Goal: Information Seeking & Learning: Learn about a topic

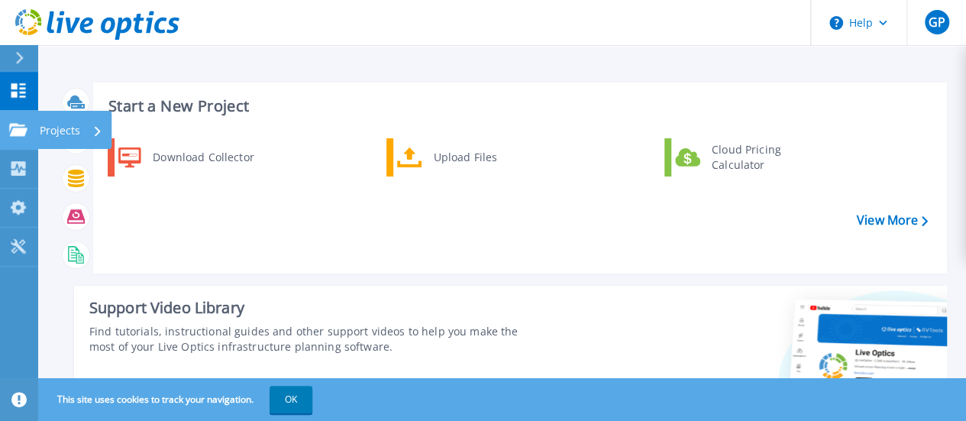
click at [54, 129] on p "Projects" at bounding box center [60, 131] width 40 height 40
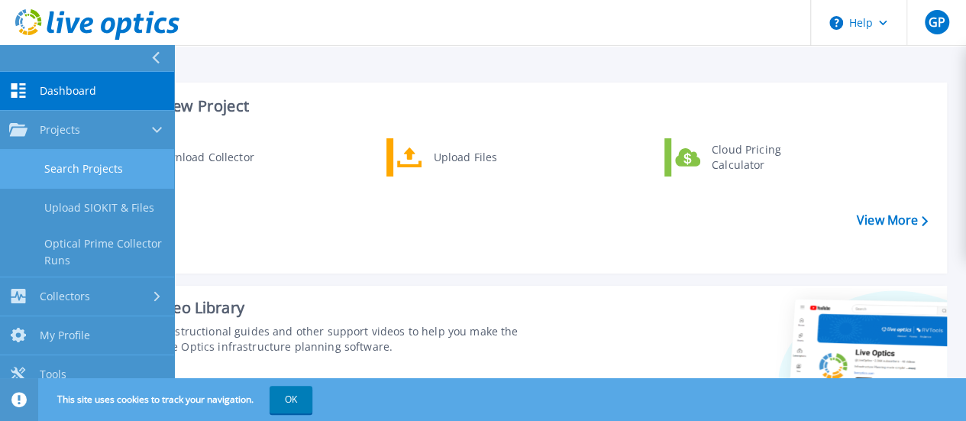
click at [63, 161] on link "Search Projects" at bounding box center [87, 169] width 174 height 39
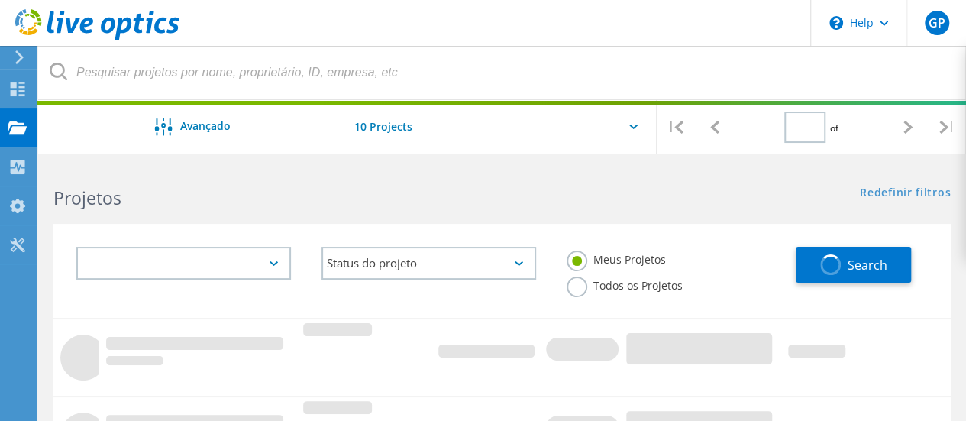
type input "1"
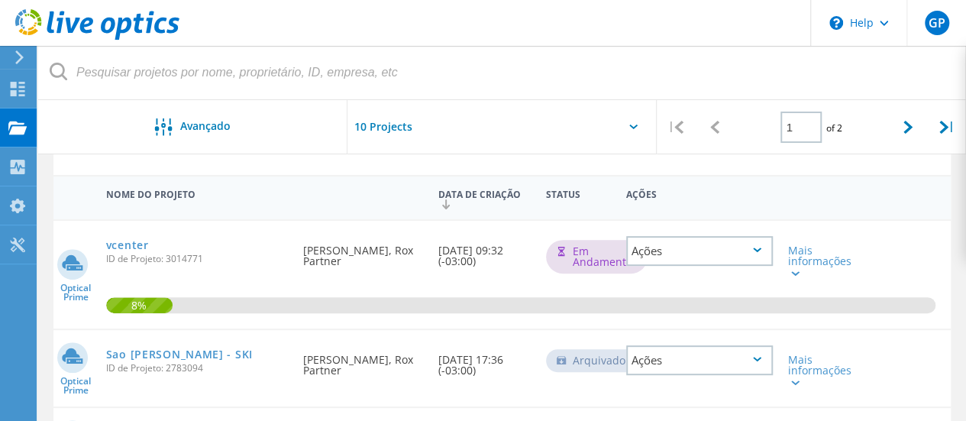
scroll to position [154, 0]
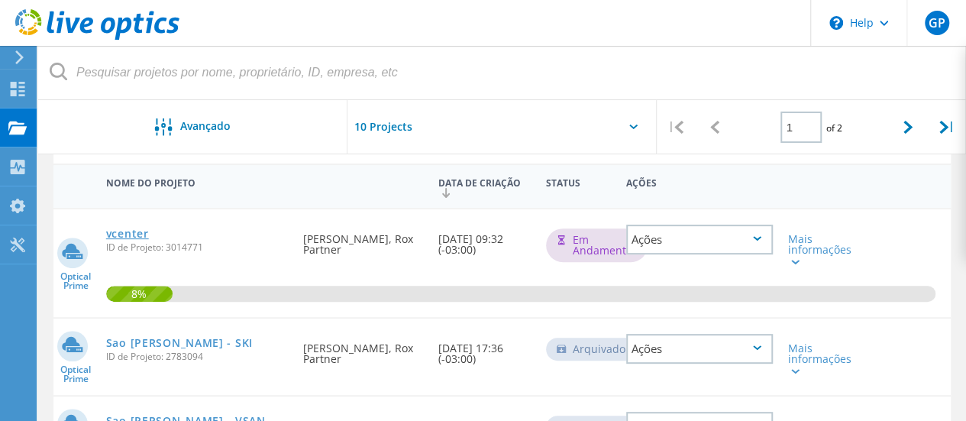
click at [131, 231] on link "vcenter" at bounding box center [127, 233] width 43 height 11
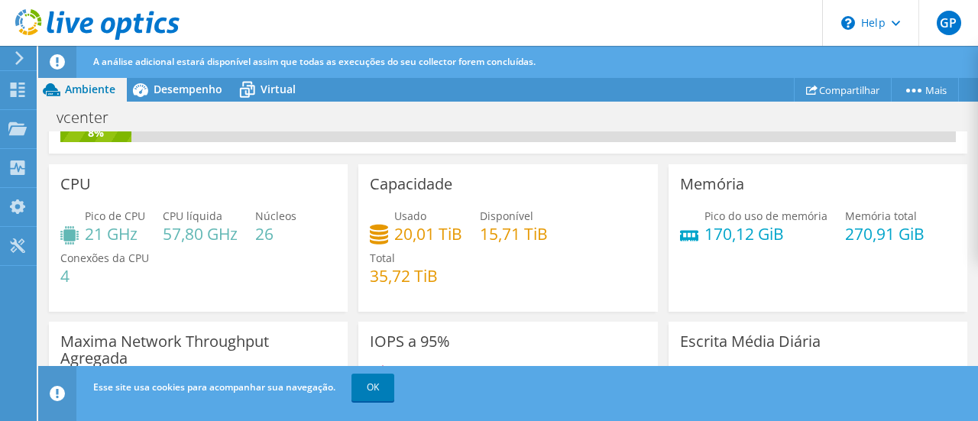
scroll to position [82, 0]
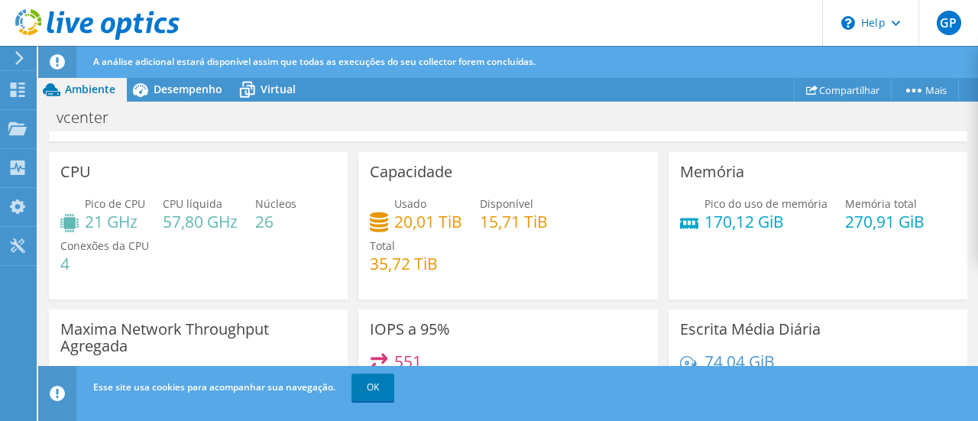
click at [596, 105] on div "vcenter Imprimir" at bounding box center [508, 117] width 940 height 28
click at [511, 129] on div "vcenter Imprimir" at bounding box center [508, 117] width 940 height 28
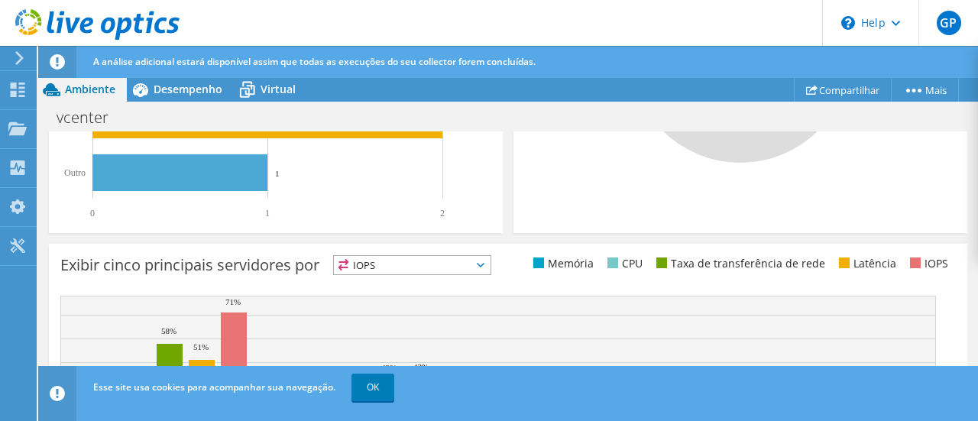
scroll to position [641, 0]
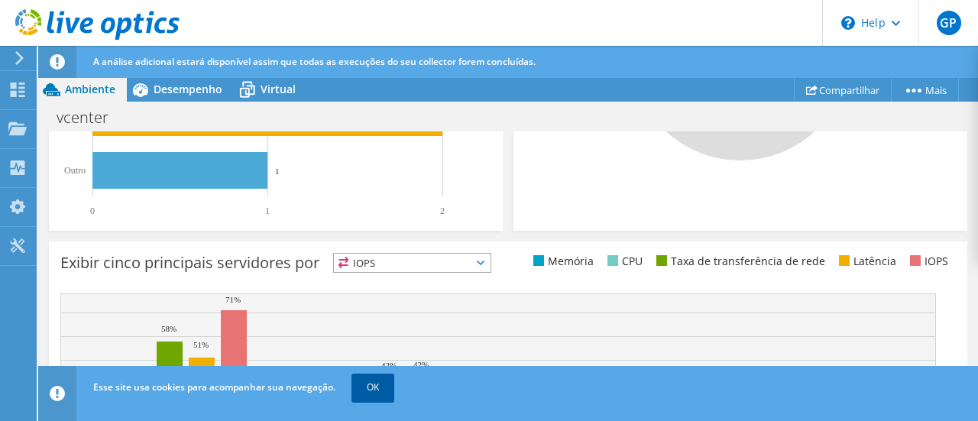
click at [380, 393] on link "OK" at bounding box center [372, 388] width 43 height 28
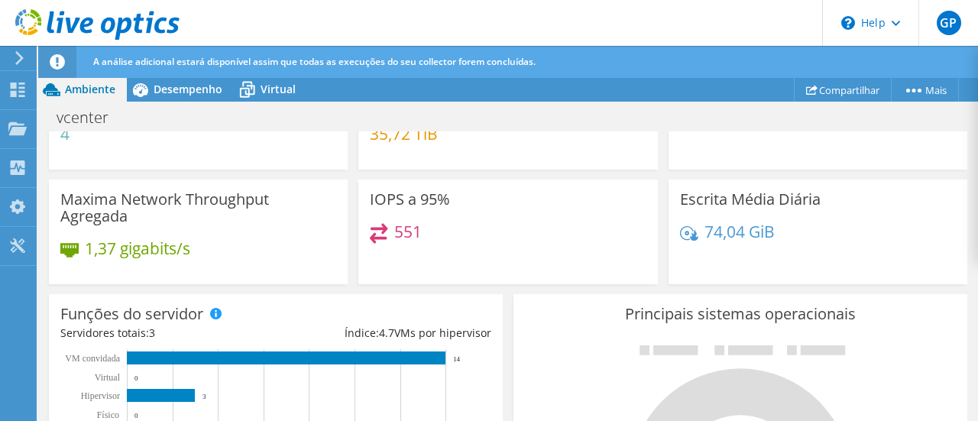
scroll to position [0, 0]
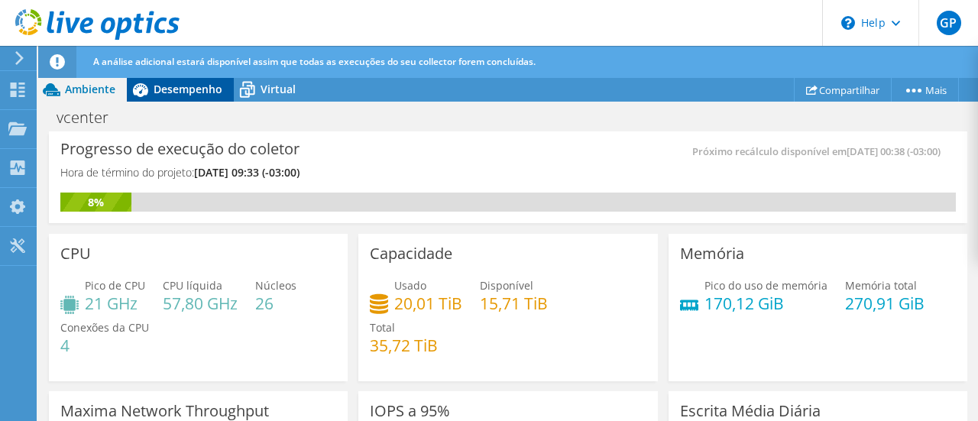
click at [179, 91] on span "Desempenho" at bounding box center [188, 89] width 69 height 15
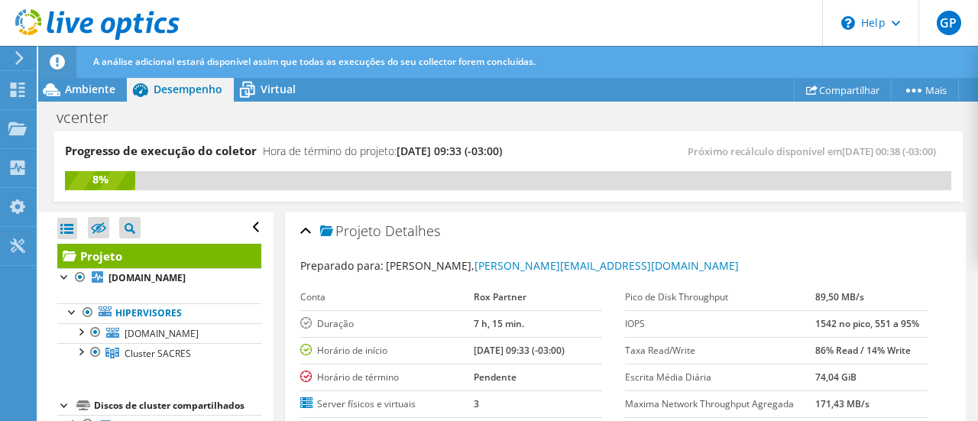
click at [539, 147] on div "Próximo recálculo disponível em [DATE] 00:38 (-03:00)" at bounding box center [729, 152] width 443 height 18
click at [556, 212] on div "Projeto Detalhes Preparado para: [PERSON_NAME], [PERSON_NAME][EMAIL_ADDRESS][DO…" at bounding box center [625, 405] width 681 height 387
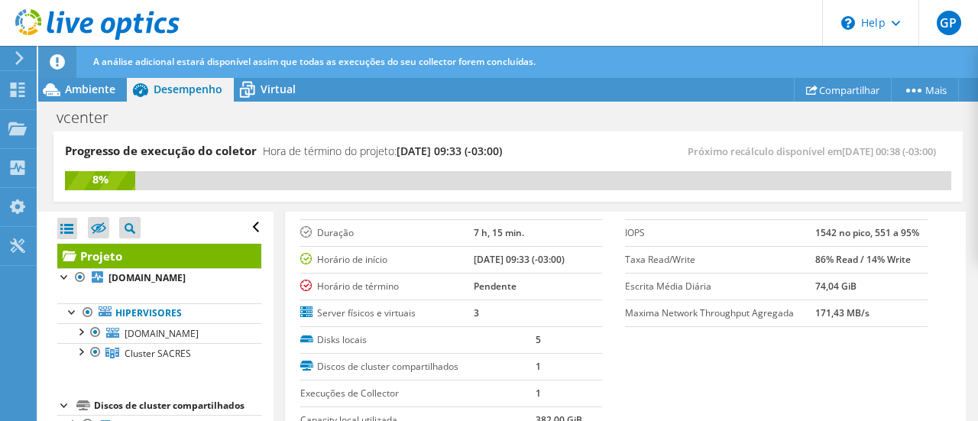
scroll to position [92, 0]
click at [258, 296] on div "Abrir Todos Fechar Todos Ocultar nós excluídos Filtro de árvore do projeto" at bounding box center [155, 333] width 235 height 242
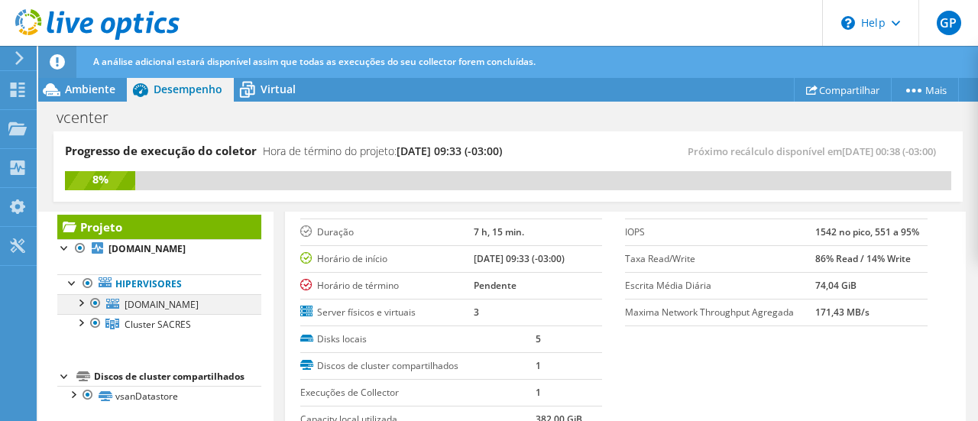
click at [84, 300] on div at bounding box center [80, 301] width 15 height 15
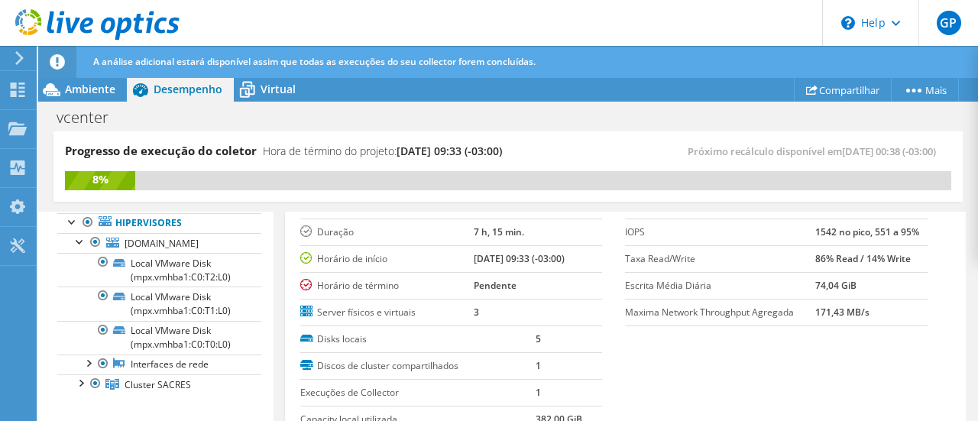
scroll to position [92, 0]
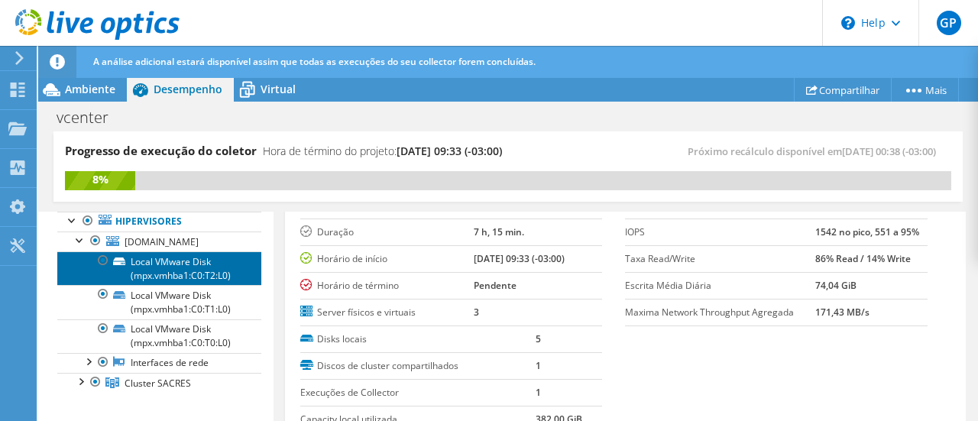
click at [154, 272] on link "Local VMware Disk (mpx.vmhba1:C0:T2:L0)" at bounding box center [159, 268] width 204 height 34
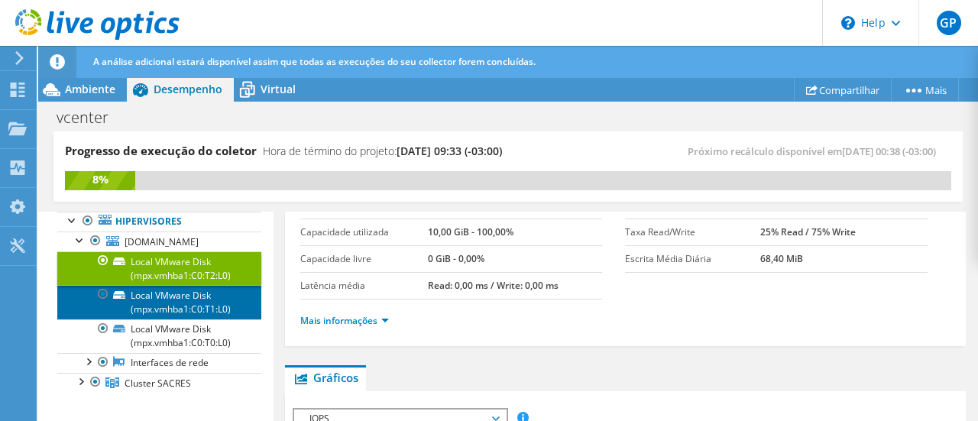
click at [163, 298] on link "Local VMware Disk (mpx.vmhba1:C0:T1:L0)" at bounding box center [159, 302] width 204 height 34
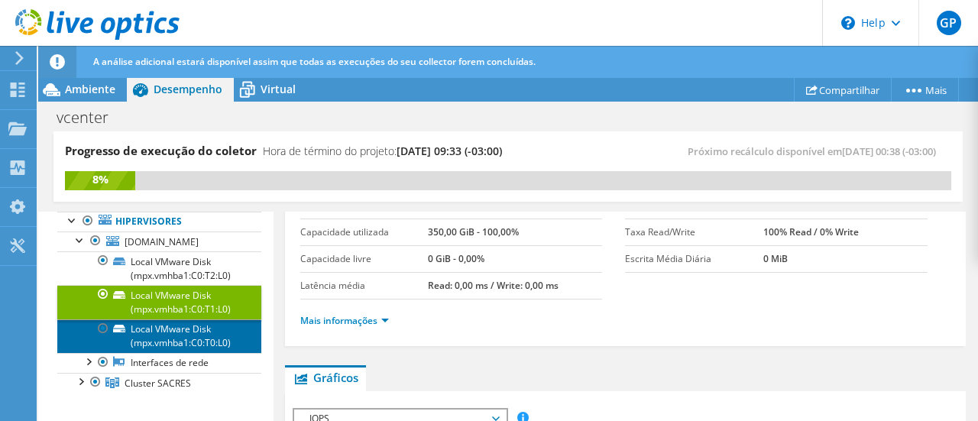
click at [164, 338] on link "Local VMware Disk (mpx.vmhba1:C0:T0:L0)" at bounding box center [159, 336] width 204 height 34
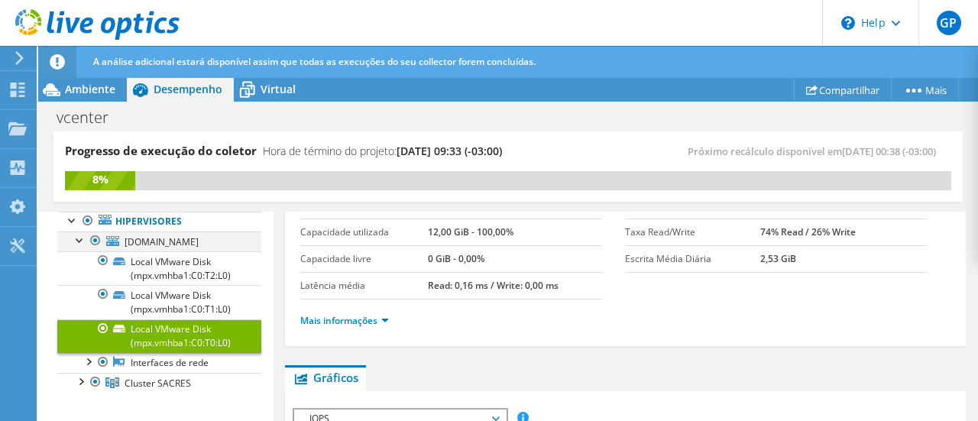
click at [83, 244] on div at bounding box center [80, 238] width 15 height 15
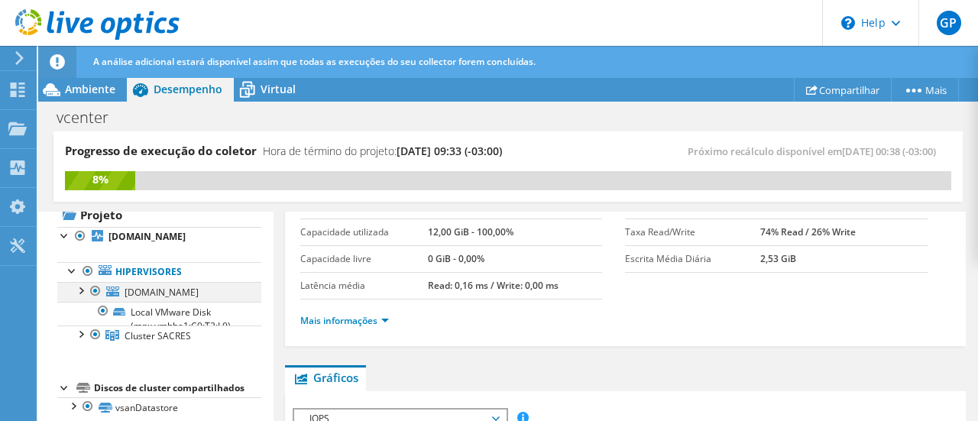
scroll to position [29, 0]
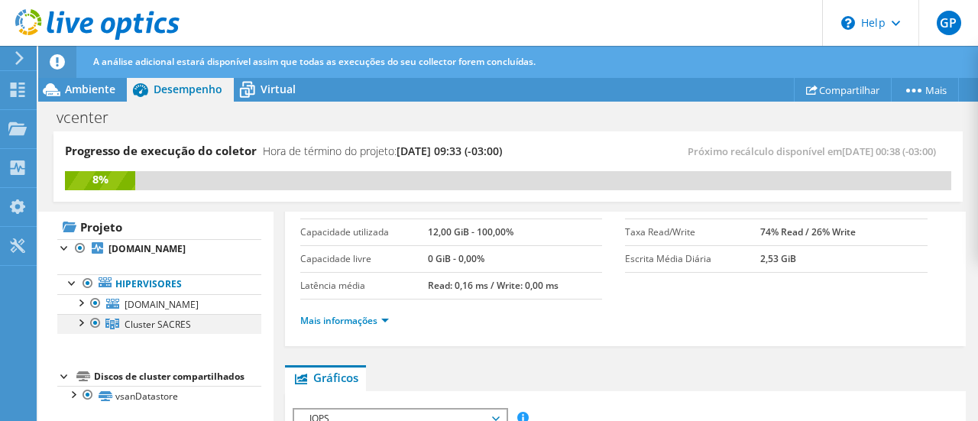
click at [76, 323] on div at bounding box center [80, 321] width 15 height 15
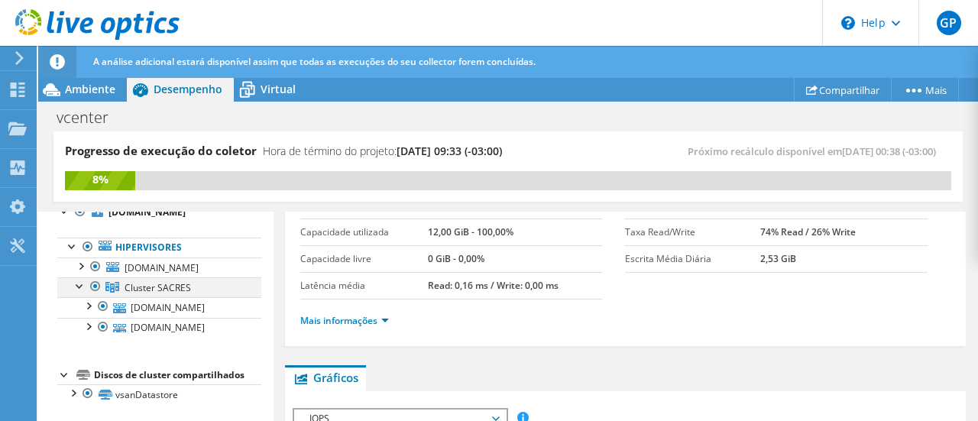
scroll to position [69, 0]
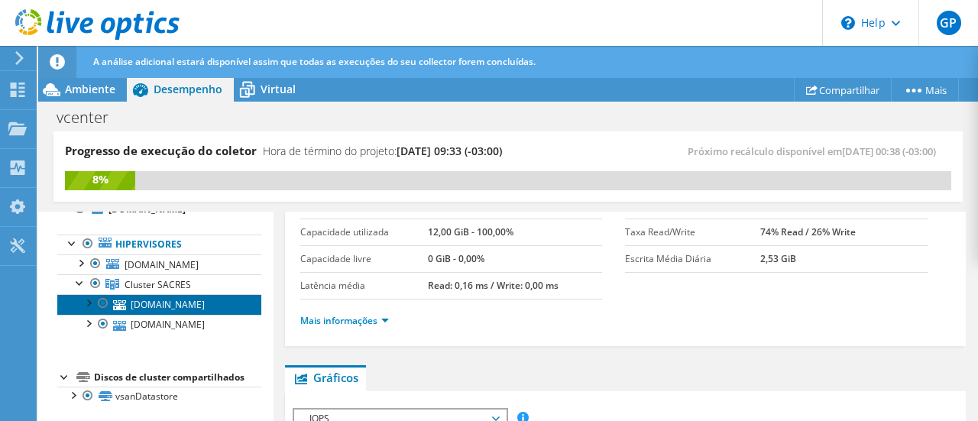
click at [157, 308] on link "[DOMAIN_NAME]" at bounding box center [159, 304] width 204 height 20
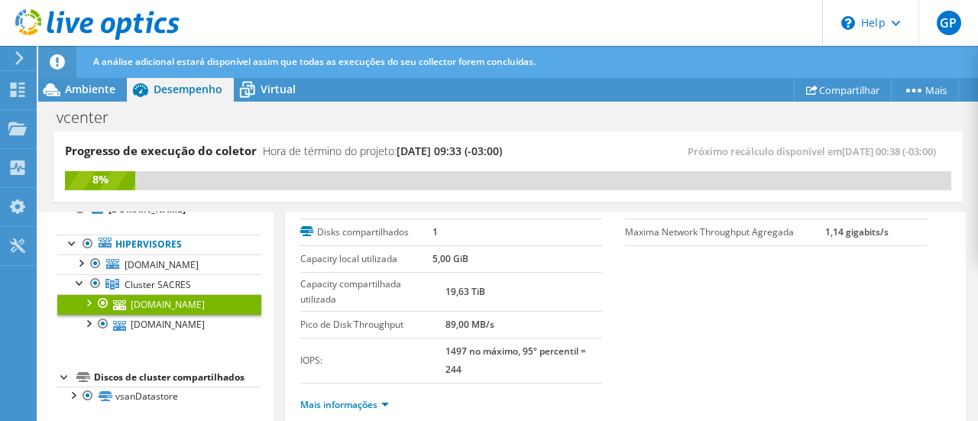
scroll to position [0, 0]
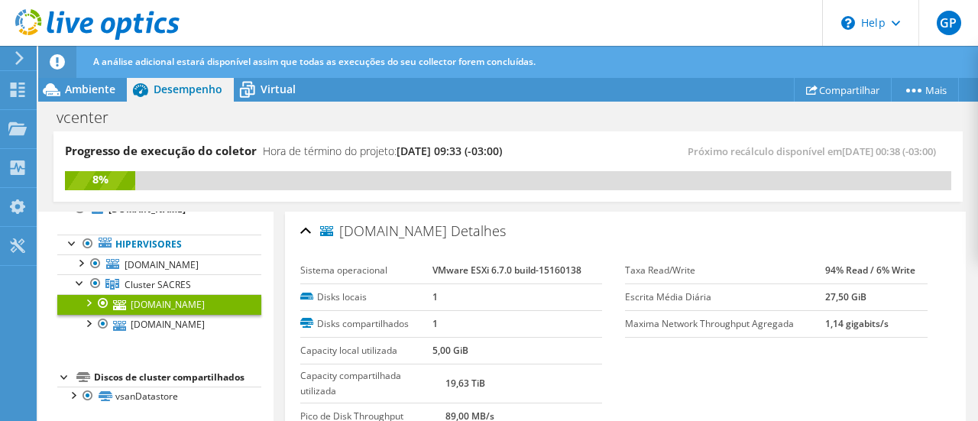
click at [695, 394] on section "Sistema operacional VMware ESXi 6.7.0 build-15160138 Disks locais 1 Disks compa…" at bounding box center [625, 366] width 651 height 218
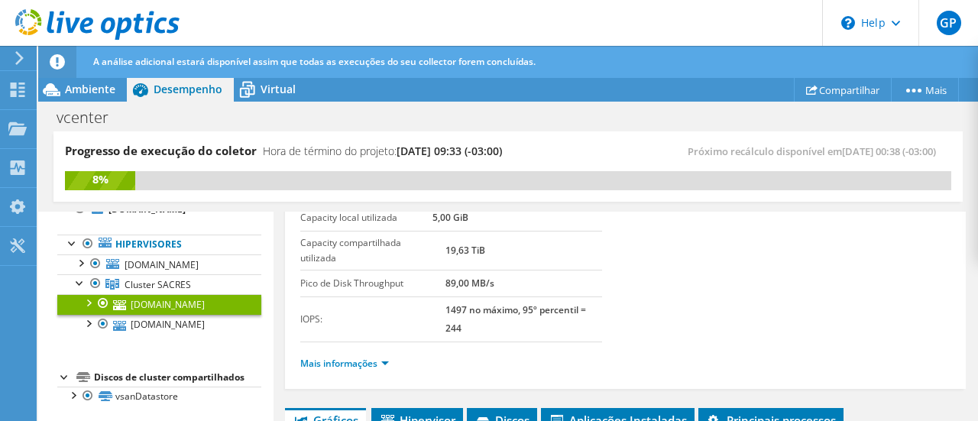
scroll to position [153, 0]
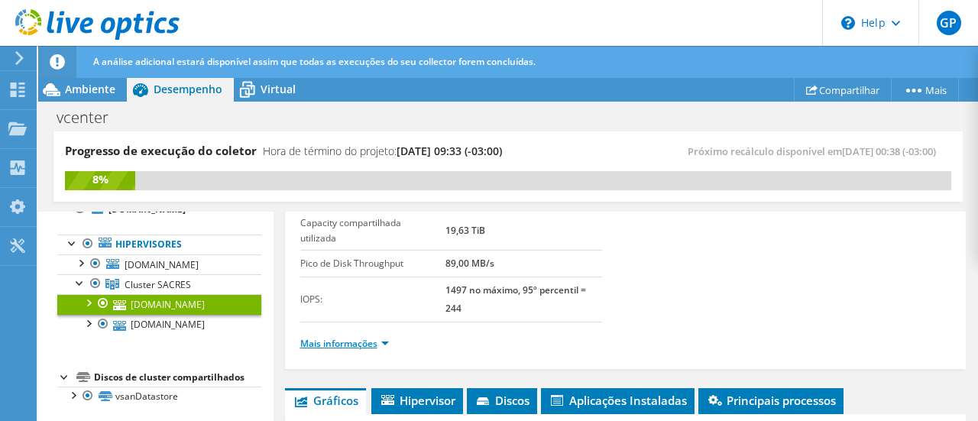
click at [376, 339] on link "Mais informações" at bounding box center [344, 343] width 89 height 13
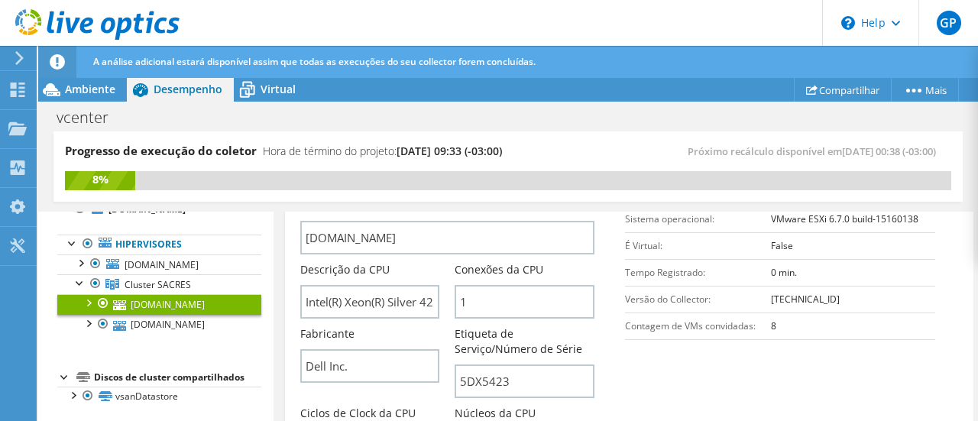
scroll to position [397, 0]
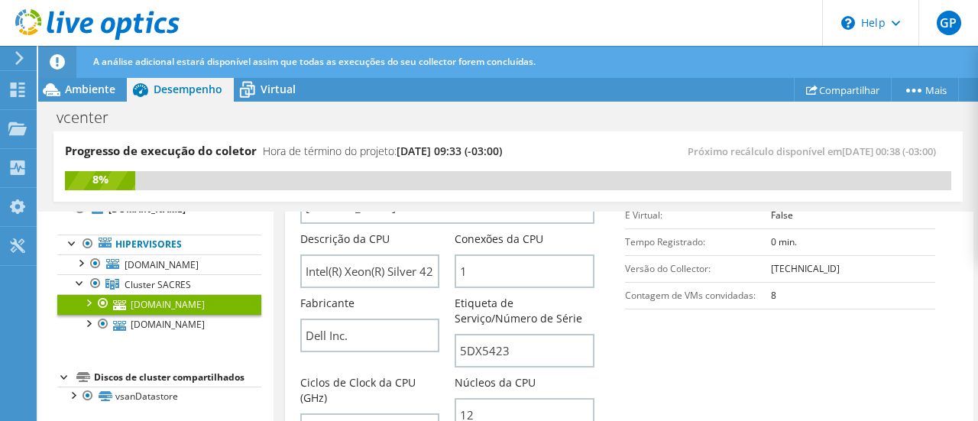
click at [724, 364] on section "Informações do servidor Nome do servidor [DOMAIN_NAME] Descrição da CPU Intel(R…" at bounding box center [629, 349] width 658 height 435
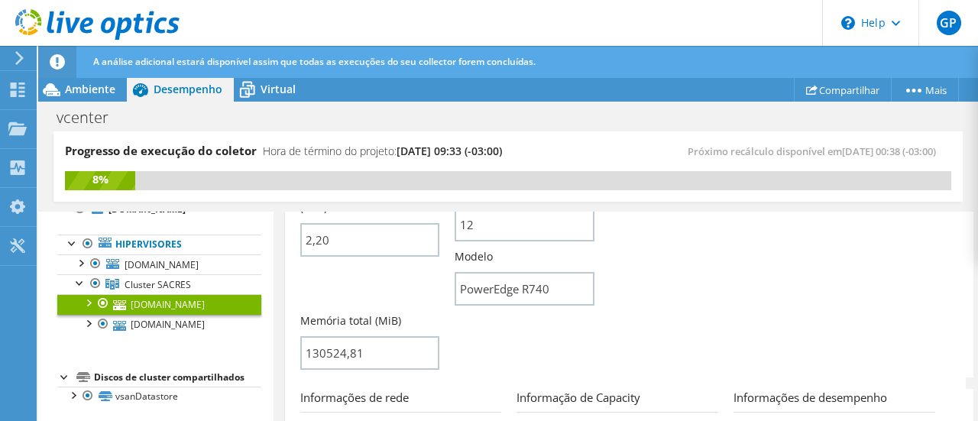
scroll to position [611, 0]
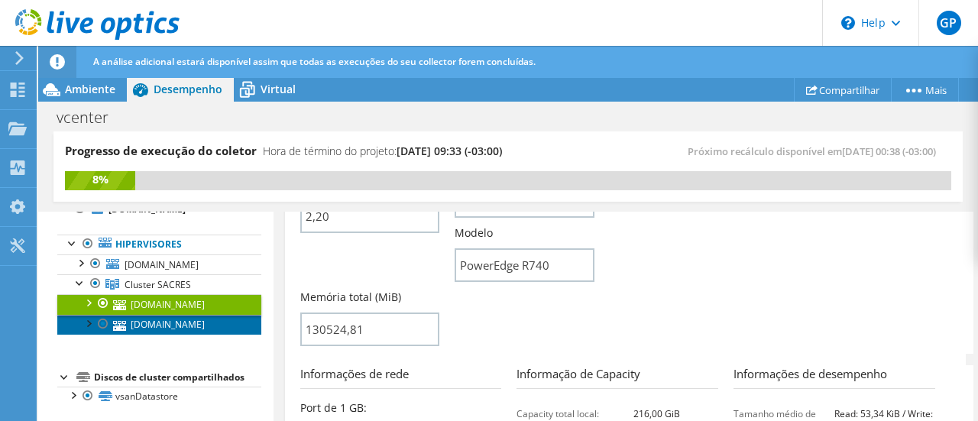
click at [157, 330] on link "[DOMAIN_NAME]" at bounding box center [159, 325] width 204 height 20
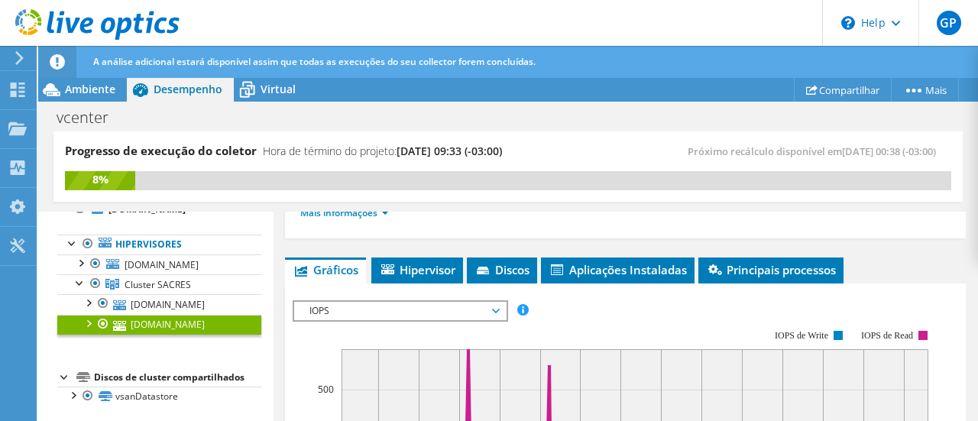
scroll to position [281, 0]
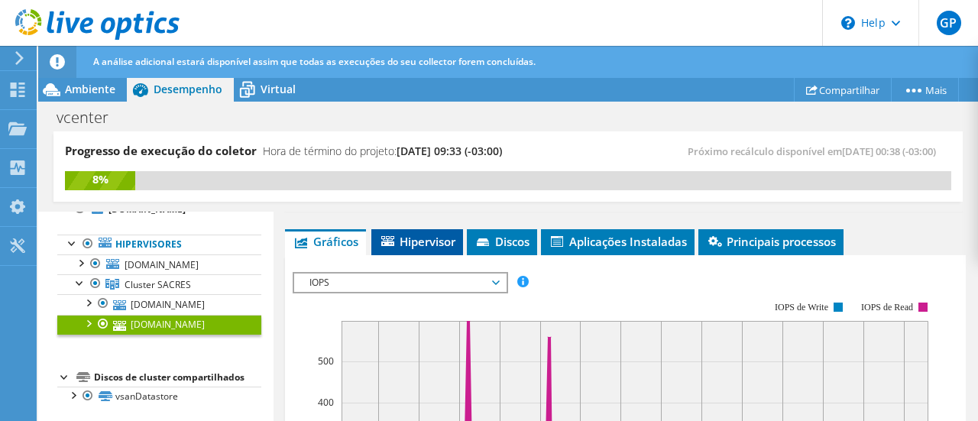
click at [407, 249] on span "Hipervisor" at bounding box center [417, 241] width 76 height 15
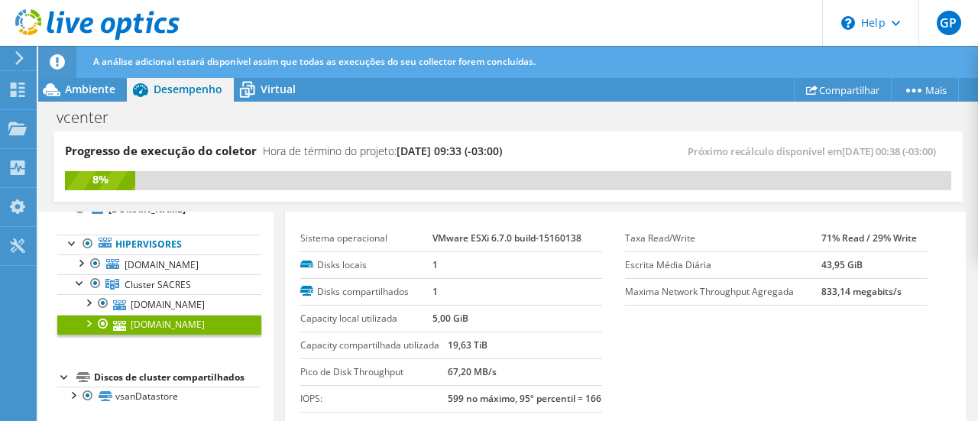
scroll to position [0, 0]
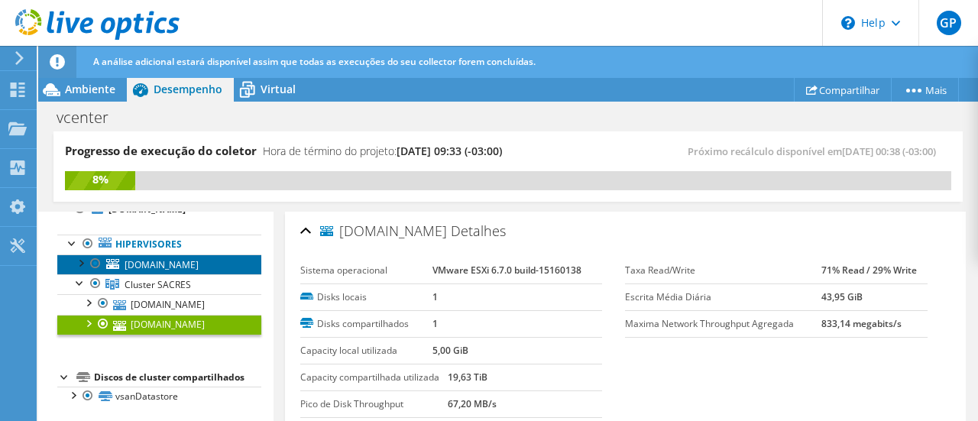
click at [160, 263] on span "[DOMAIN_NAME]" at bounding box center [162, 264] width 74 height 13
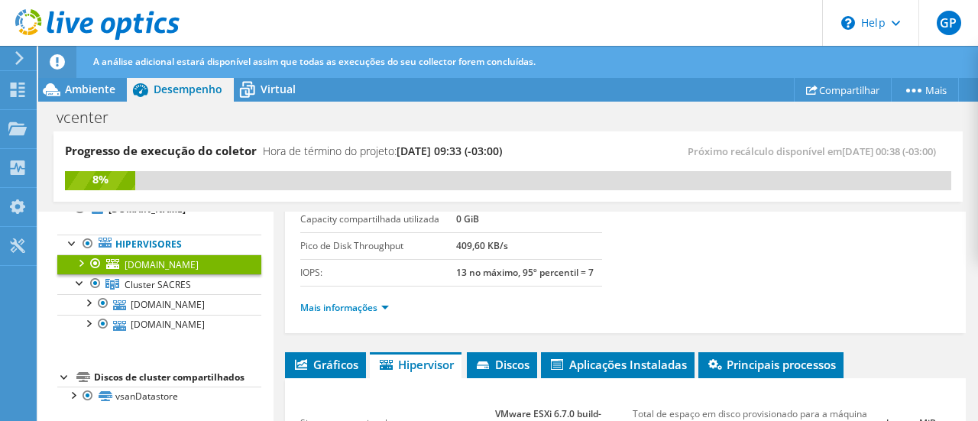
scroll to position [162, 0]
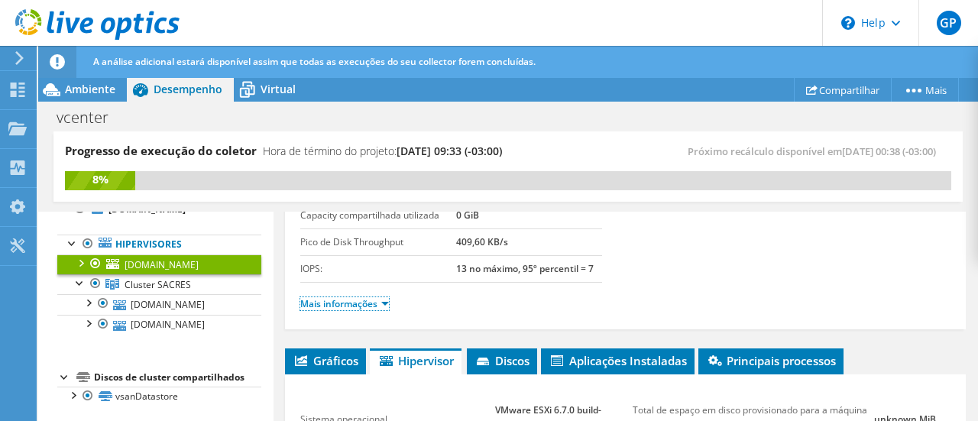
click at [366, 306] on link "Mais informações" at bounding box center [344, 303] width 89 height 13
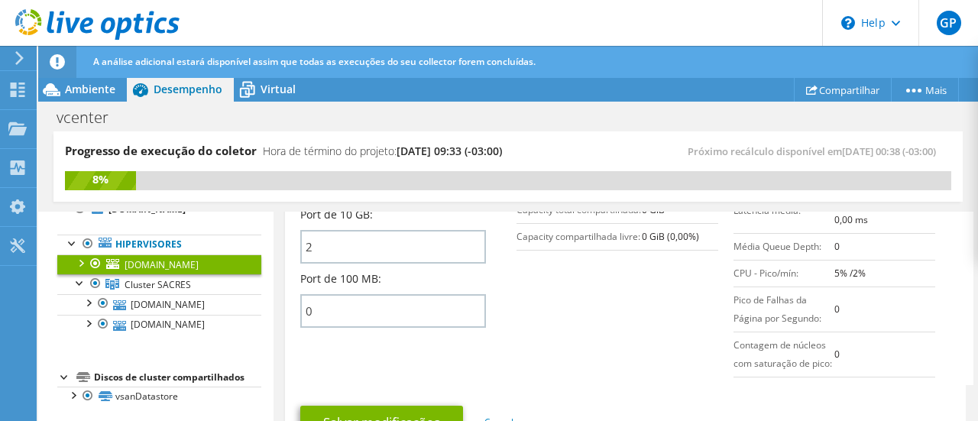
scroll to position [843, 0]
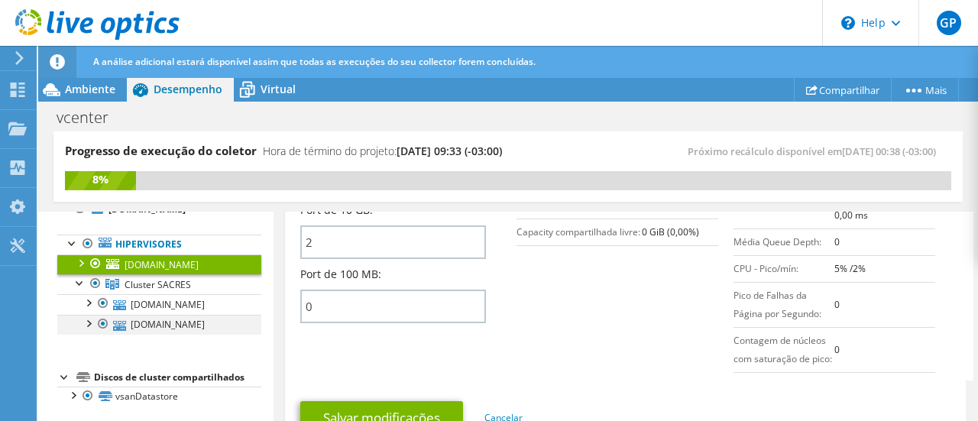
click at [90, 322] on div at bounding box center [87, 322] width 15 height 15
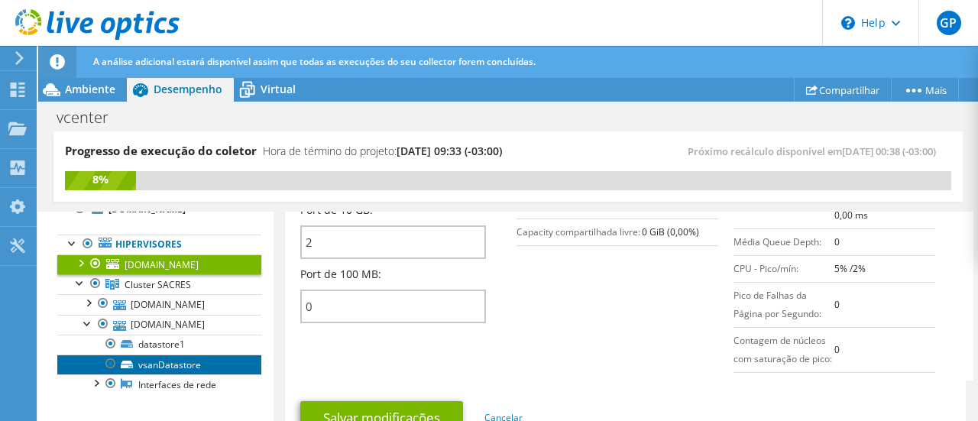
click at [165, 363] on link "vsanDatastore" at bounding box center [159, 364] width 204 height 20
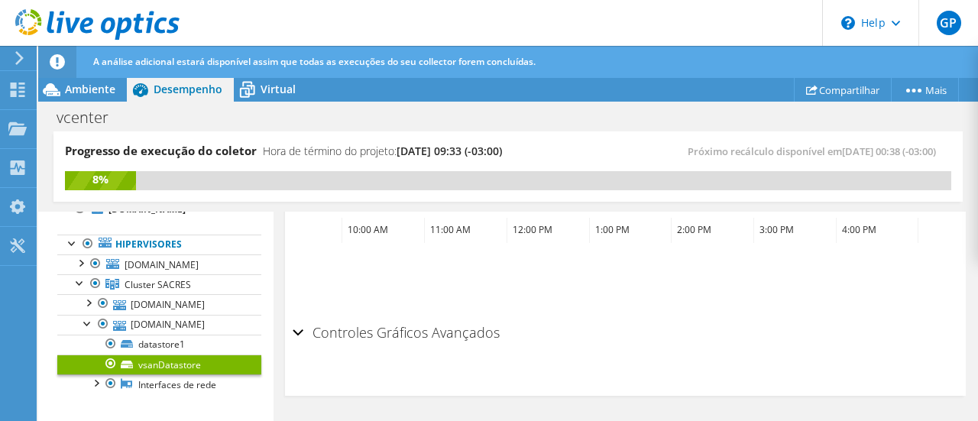
scroll to position [700, 0]
click at [290, 329] on section "IOPS Disk Throughput Tamanho de E/S Latência Profundidade da fila Porcentagem d…" at bounding box center [625, 91] width 681 height 617
click at [296, 329] on div "Controles Gráficos Avançados" at bounding box center [626, 338] width 666 height 33
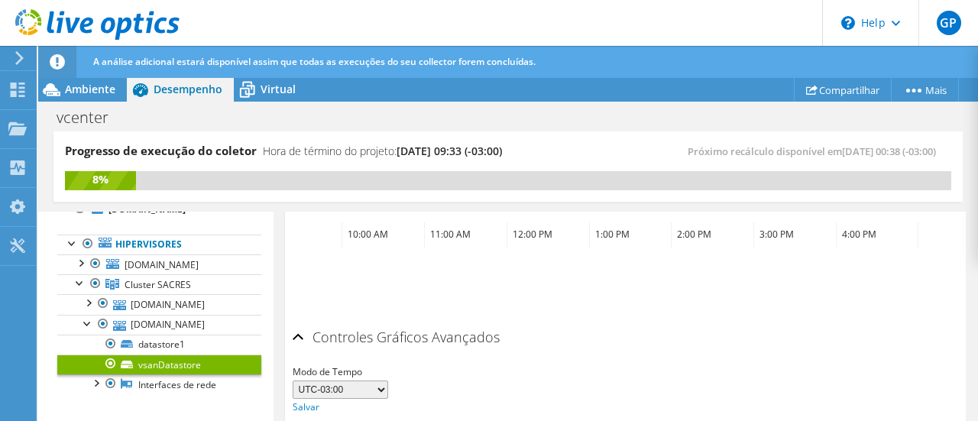
scroll to position [759, 0]
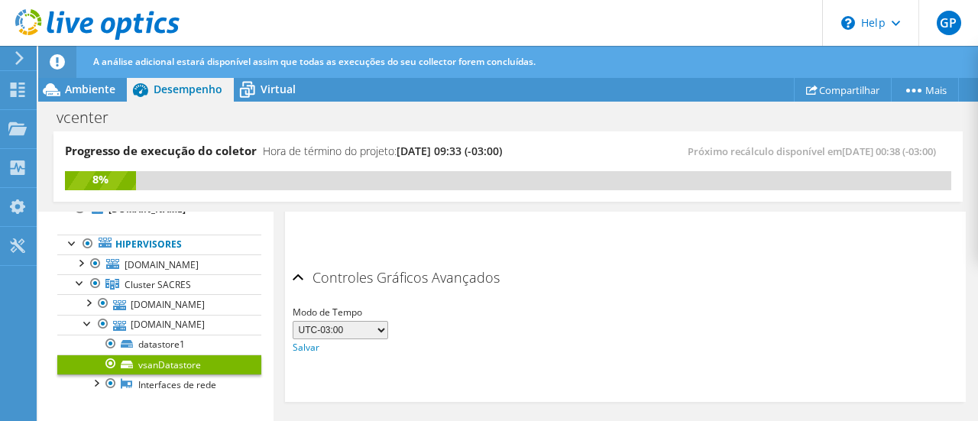
click at [488, 316] on div "Modo de Tempo UTC-12:00 UTC-11:00 UTC-10:00 UTC-09:30 UTC-09:00 UTC-08:00 UTC-0…" at bounding box center [626, 330] width 666 height 52
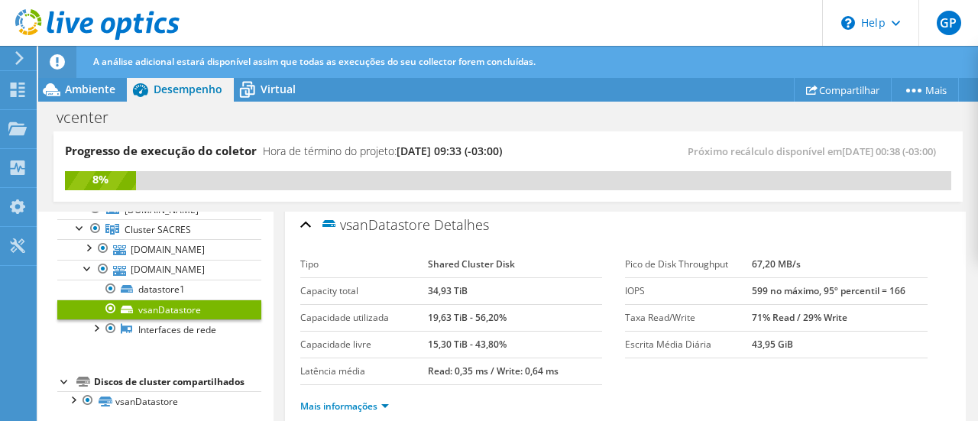
scroll to position [128, 0]
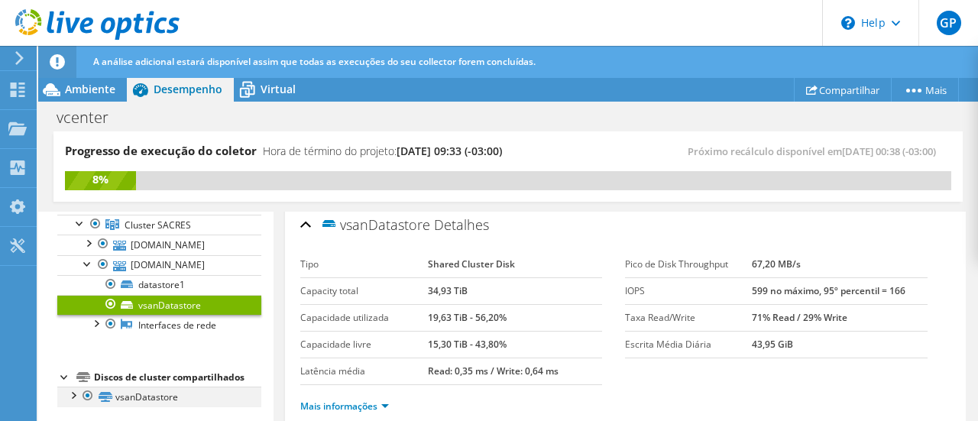
click at [74, 393] on div at bounding box center [72, 394] width 15 height 15
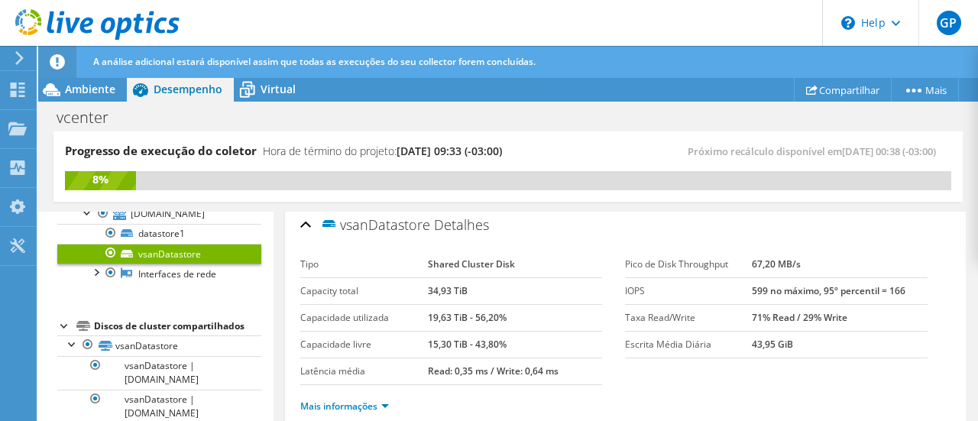
scroll to position [195, 0]
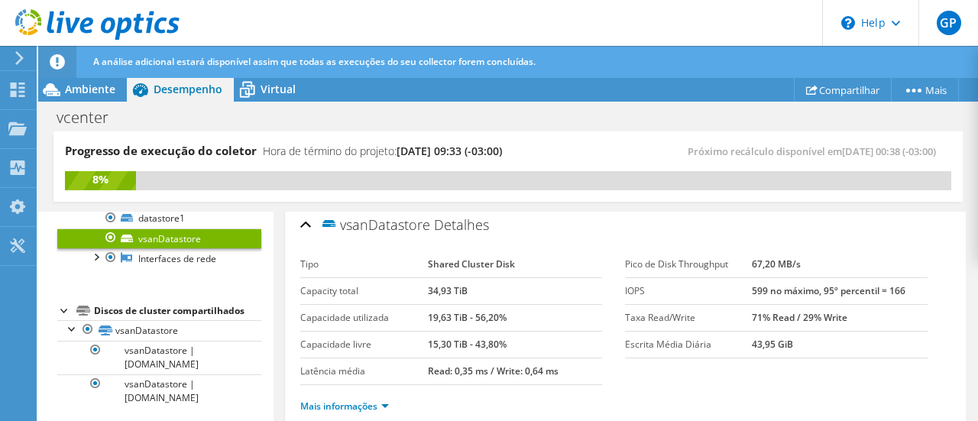
drag, startPoint x: 261, startPoint y: 348, endPoint x: 261, endPoint y: 280, distance: 68.0
click at [261, 280] on aside "Abrir Todos Fechar Todos Ocultar nós excluídos Filtro de árvore do projeto" at bounding box center [155, 317] width 235 height 211
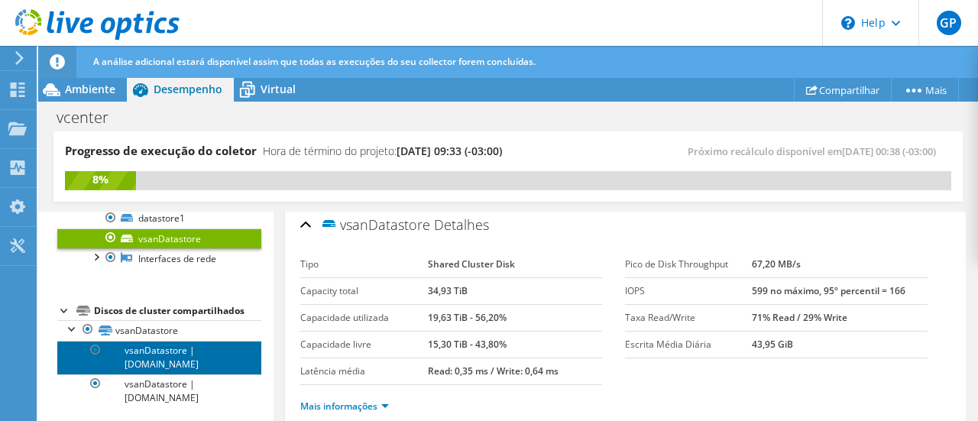
click at [167, 355] on link "vsanDatastore | [DOMAIN_NAME]" at bounding box center [159, 358] width 204 height 34
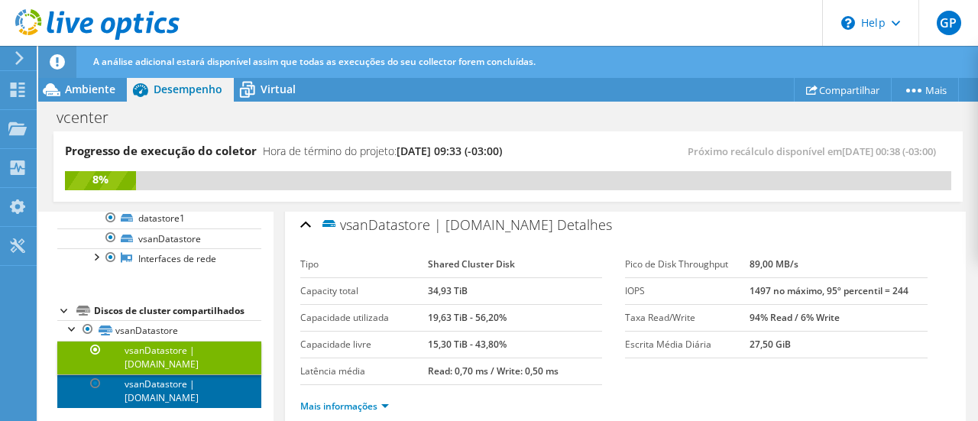
click at [165, 387] on link "vsanDatastore | [DOMAIN_NAME]" at bounding box center [159, 391] width 204 height 34
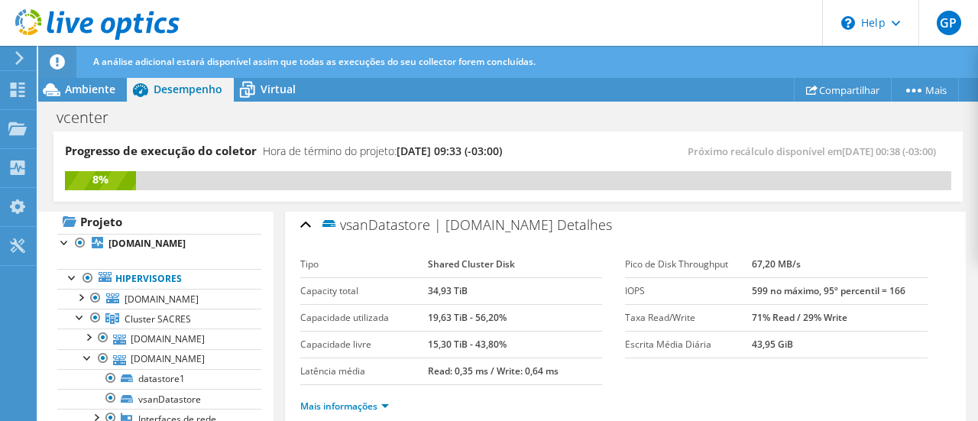
scroll to position [58, 0]
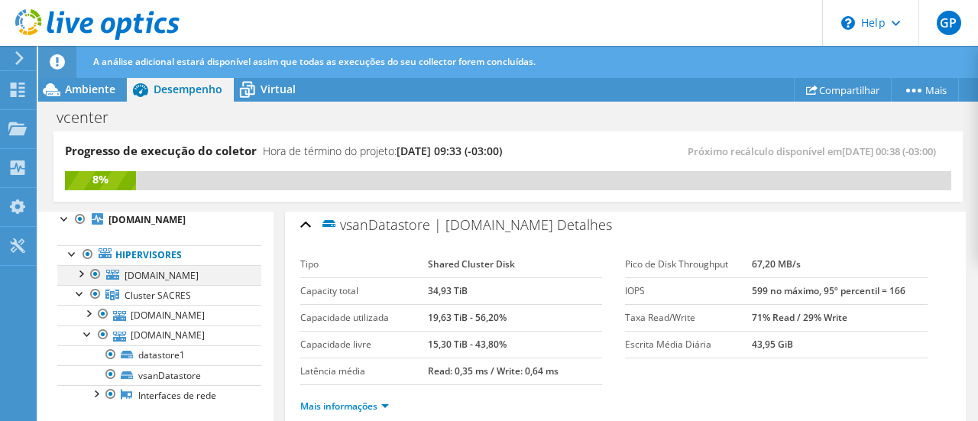
click at [82, 275] on div at bounding box center [80, 272] width 15 height 15
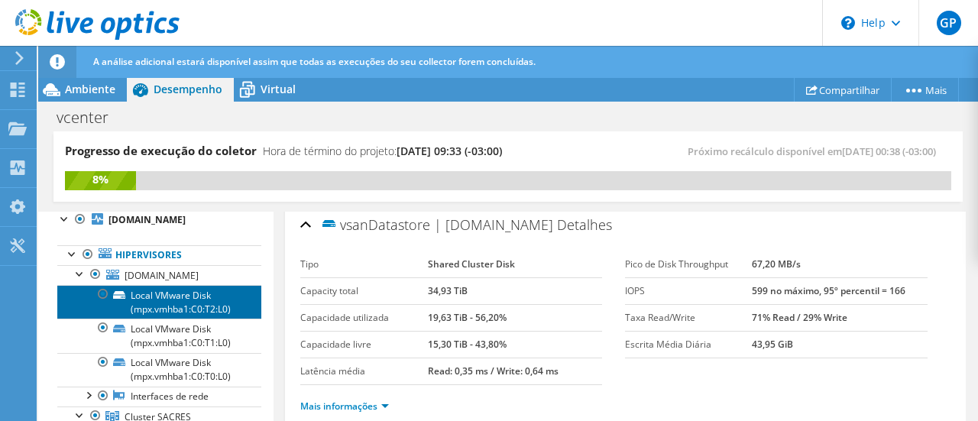
click at [175, 300] on link "Local VMware Disk (mpx.vmhba1:C0:T2:L0)" at bounding box center [159, 302] width 204 height 34
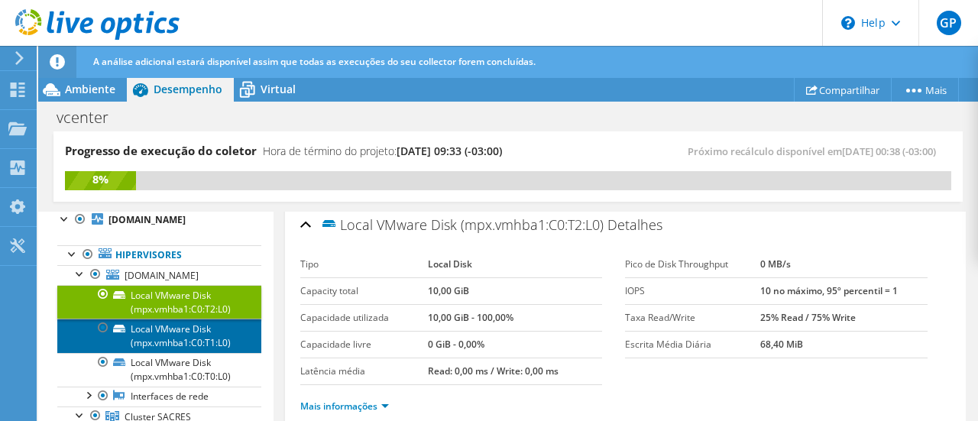
click at [186, 331] on link "Local VMware Disk (mpx.vmhba1:C0:T1:L0)" at bounding box center [159, 336] width 204 height 34
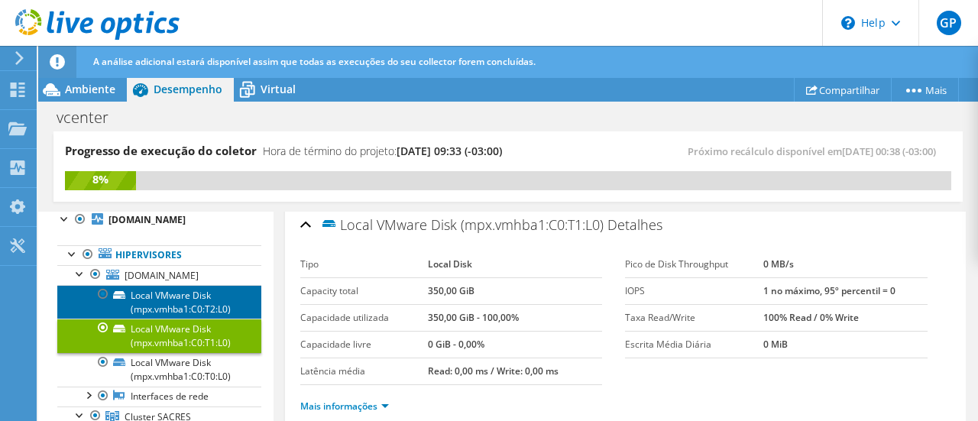
click at [186, 300] on link "Local VMware Disk (mpx.vmhba1:C0:T2:L0)" at bounding box center [159, 302] width 204 height 34
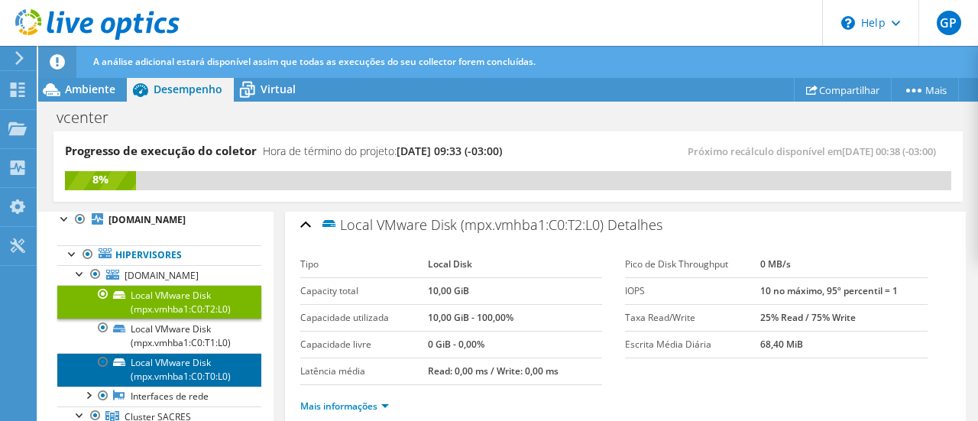
click at [183, 376] on link "Local VMware Disk (mpx.vmhba1:C0:T0:L0)" at bounding box center [159, 370] width 204 height 34
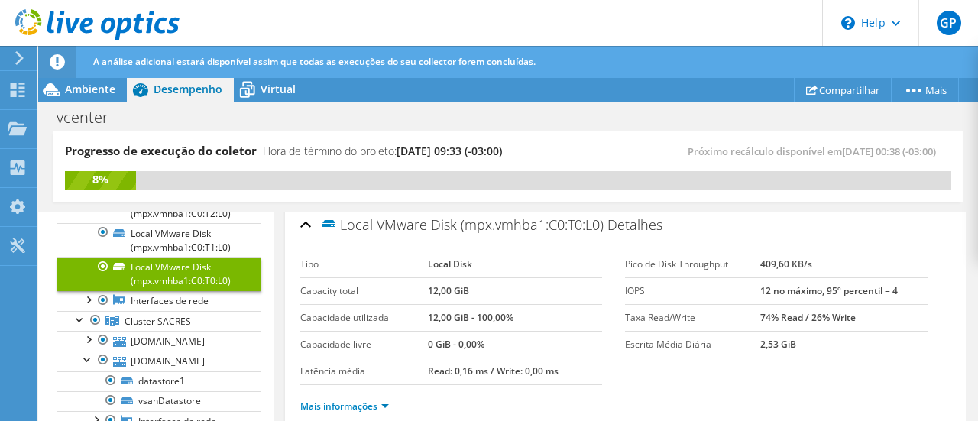
scroll to position [152, 0]
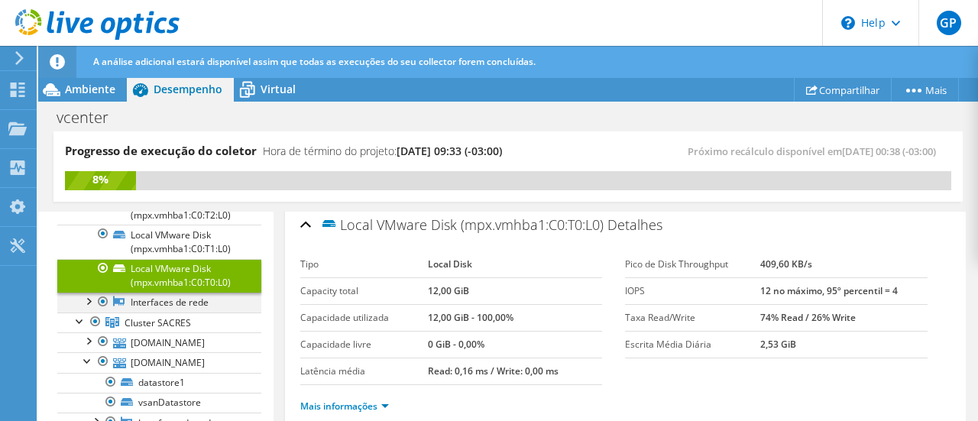
click at [92, 299] on div at bounding box center [87, 300] width 15 height 15
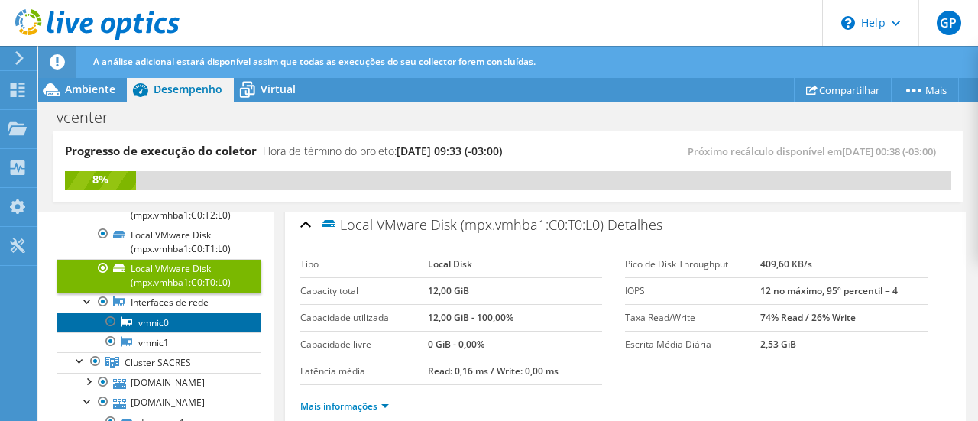
click at [152, 322] on link "vmnic0" at bounding box center [159, 322] width 204 height 20
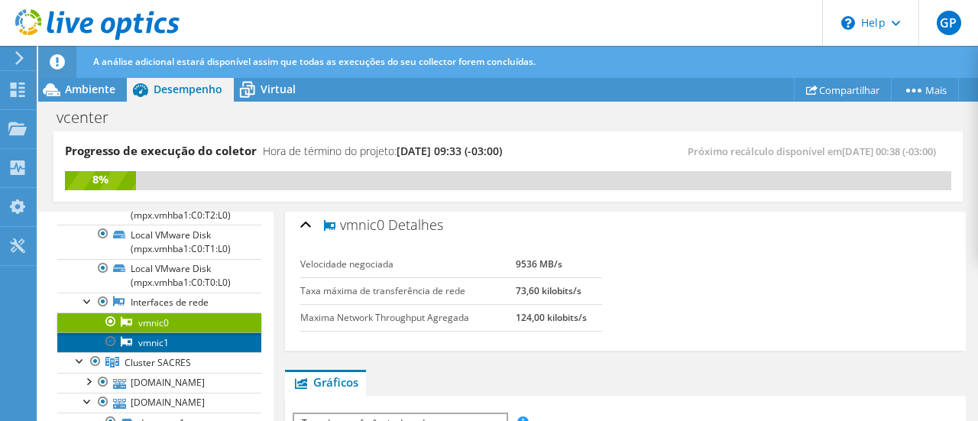
click at [152, 337] on link "vmnic1" at bounding box center [159, 342] width 204 height 20
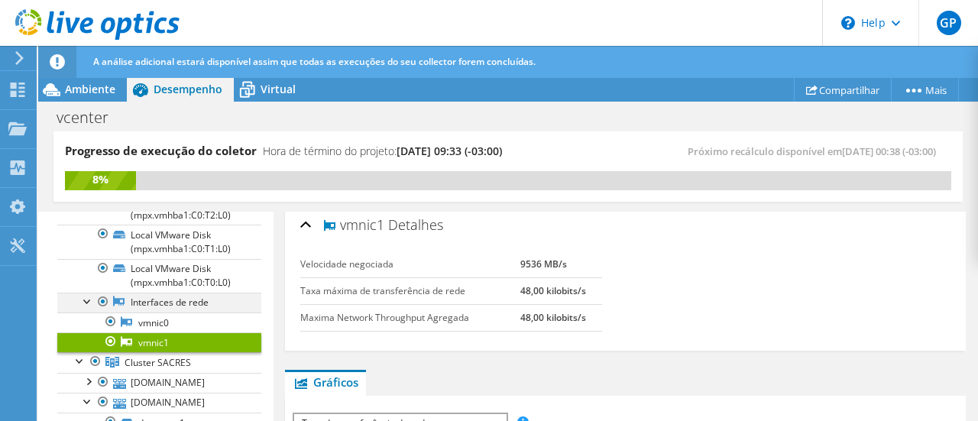
click at [86, 299] on div at bounding box center [87, 300] width 15 height 15
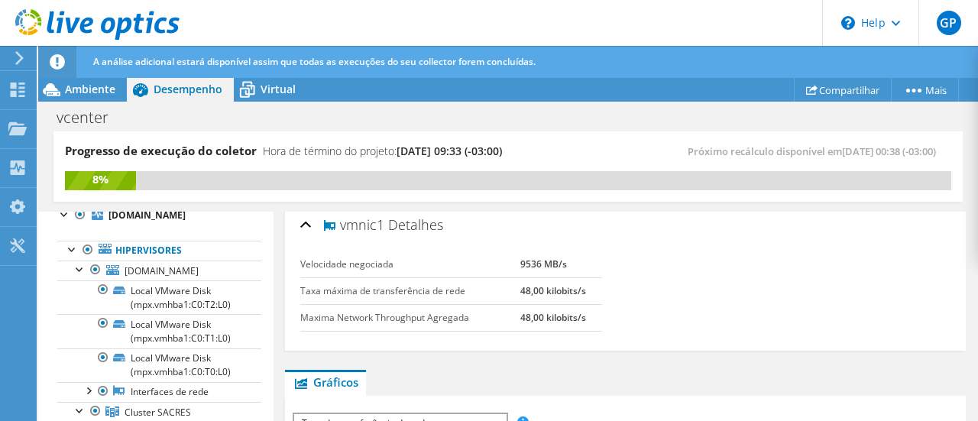
scroll to position [36, 0]
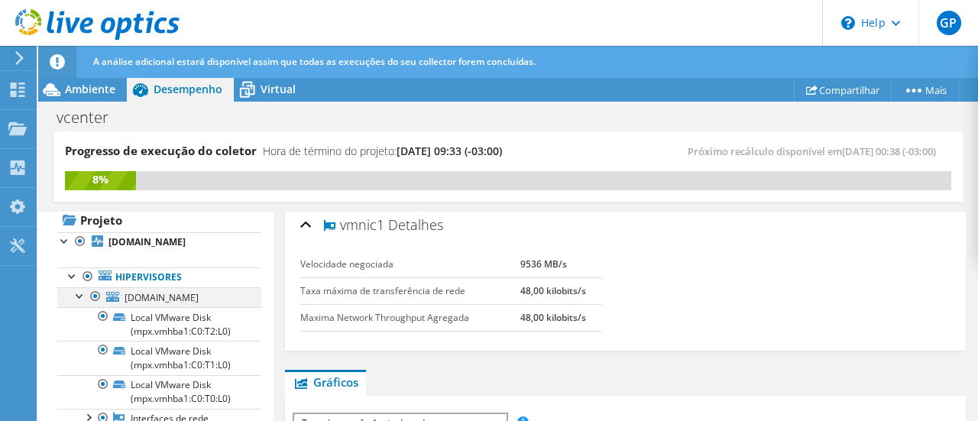
click at [82, 297] on div at bounding box center [80, 294] width 15 height 15
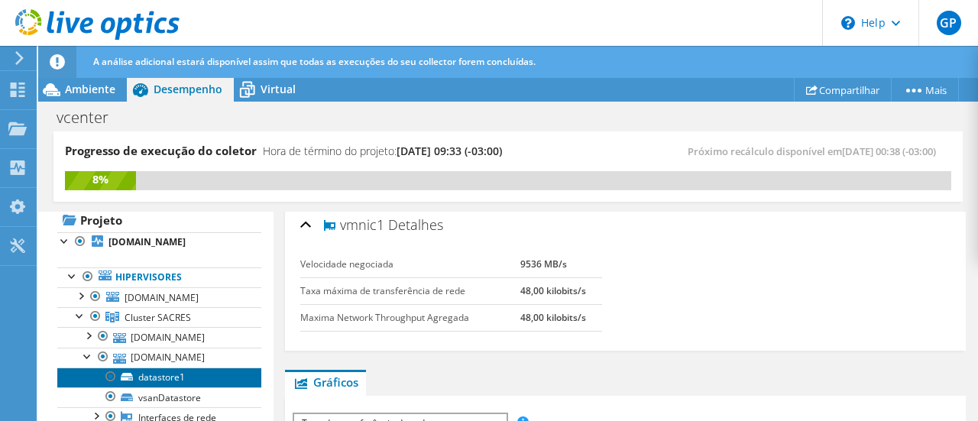
click at [167, 374] on link "datastore1" at bounding box center [159, 377] width 204 height 20
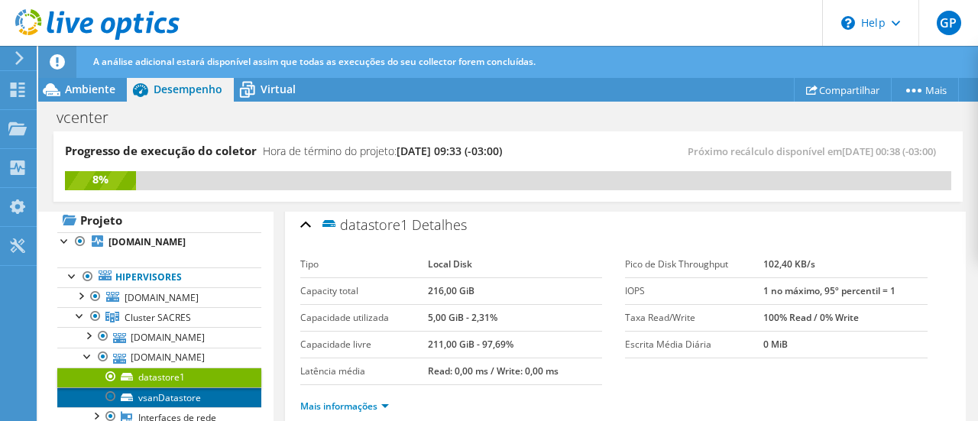
click at [179, 390] on link "vsanDatastore" at bounding box center [159, 397] width 204 height 20
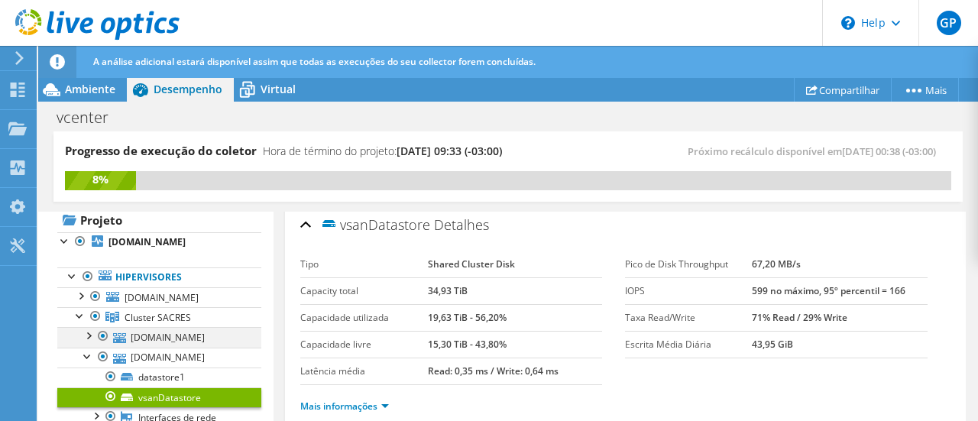
click at [92, 334] on div at bounding box center [87, 334] width 15 height 15
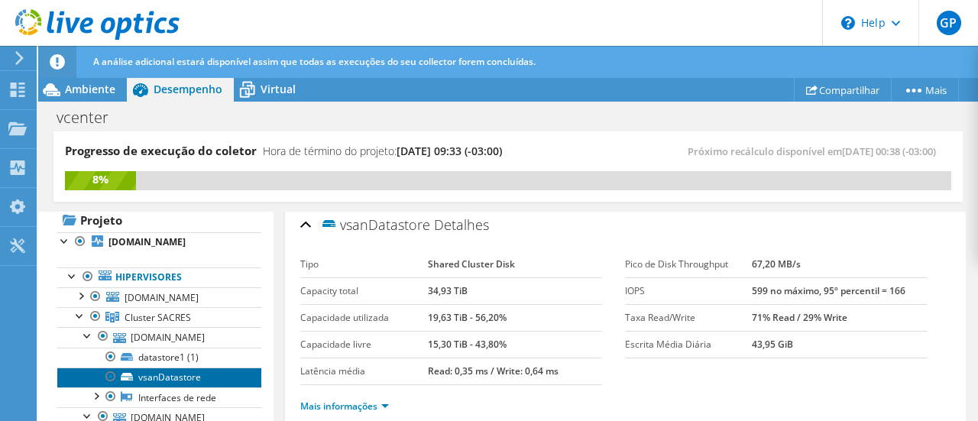
click at [175, 377] on link "vsanDatastore" at bounding box center [159, 377] width 204 height 20
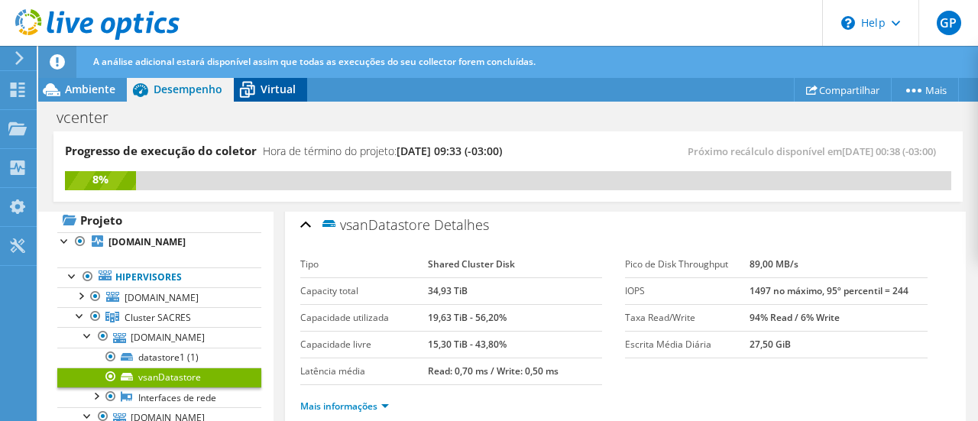
click at [267, 92] on span "Virtual" at bounding box center [278, 89] width 35 height 15
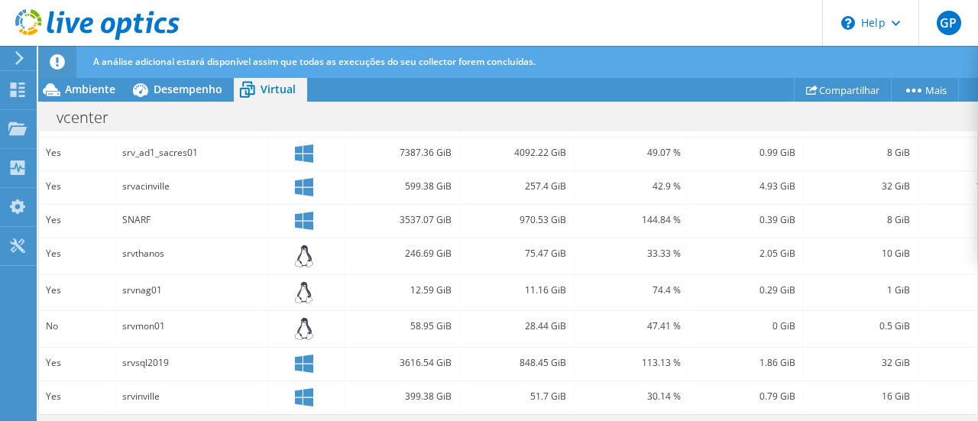
scroll to position [0, 0]
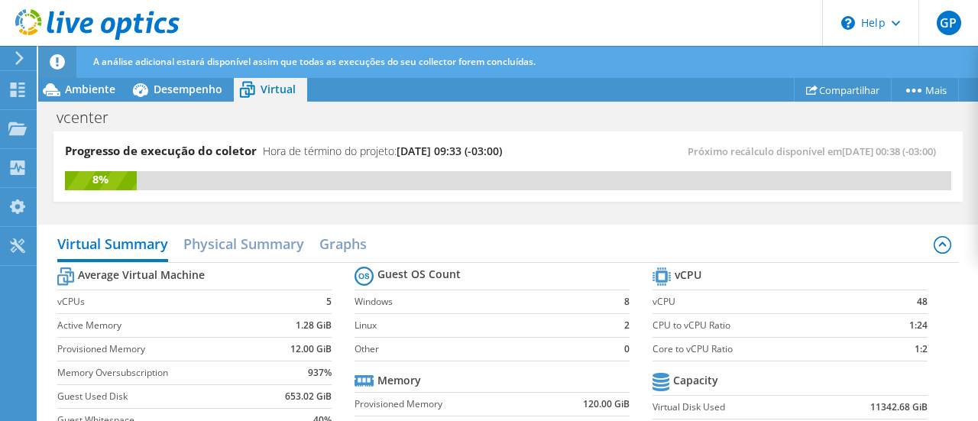
click at [474, 131] on div "Progresso de execução do coletor Hora de término do projeto: [DATE] 09:33 (-03:…" at bounding box center [507, 166] width 909 height 70
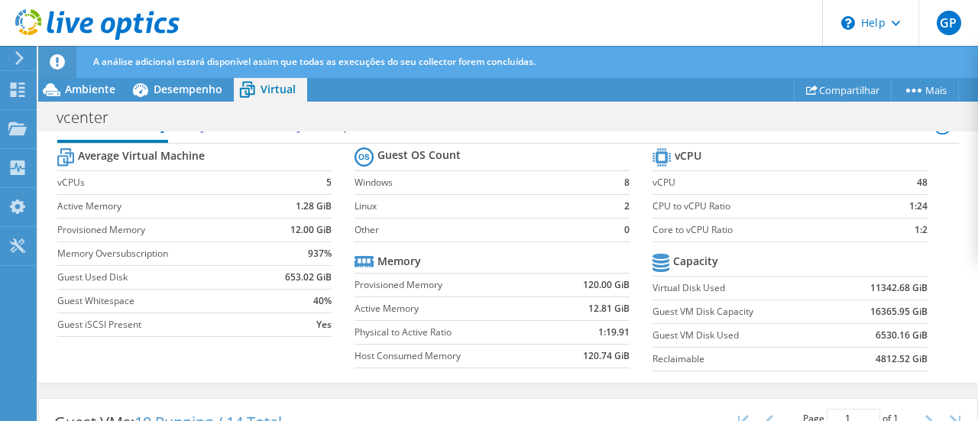
scroll to position [122, 0]
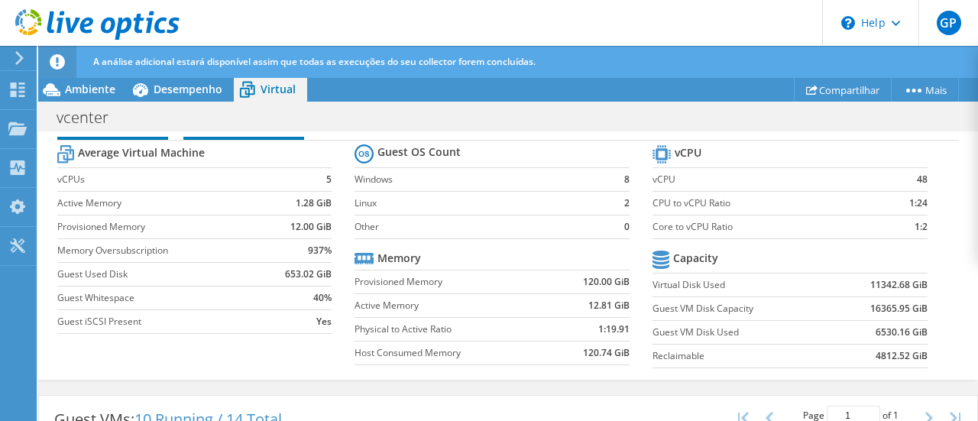
click at [212, 135] on h2 "Physical Summary" at bounding box center [243, 123] width 121 height 34
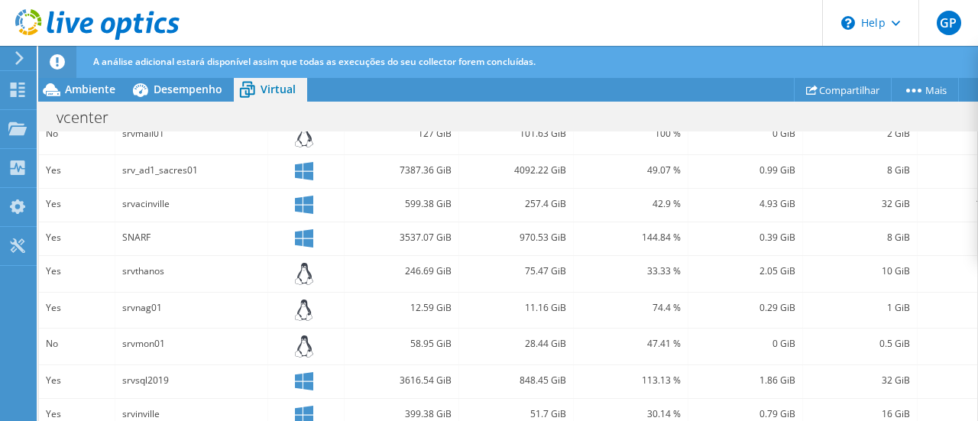
scroll to position [544, 0]
